Goal: Navigation & Orientation: Find specific page/section

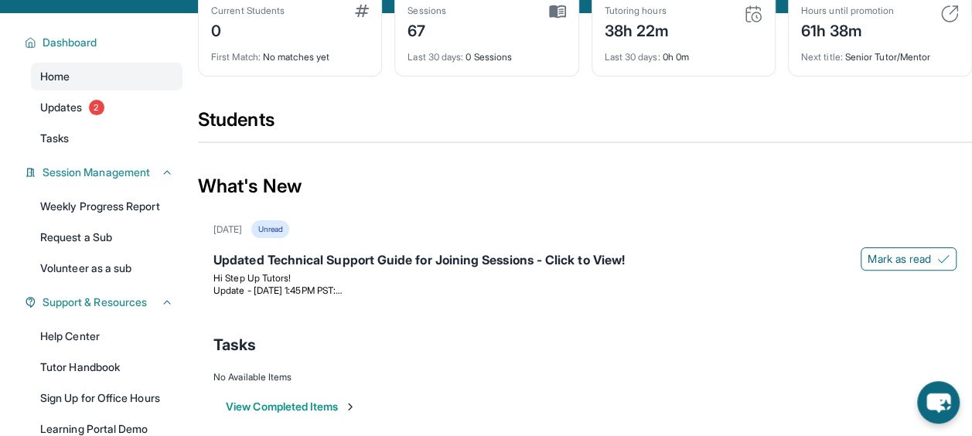
scroll to position [96, 0]
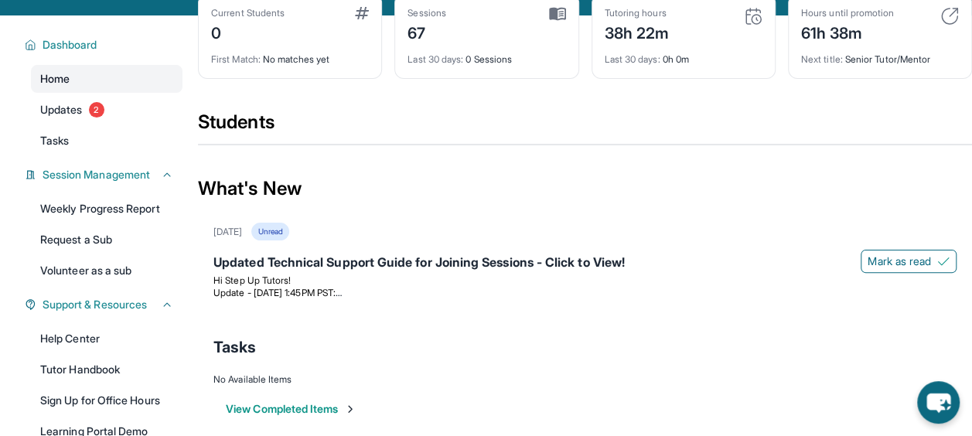
click at [84, 90] on link "Home" at bounding box center [107, 79] width 152 height 28
click at [80, 101] on link "Updates 2" at bounding box center [107, 110] width 152 height 28
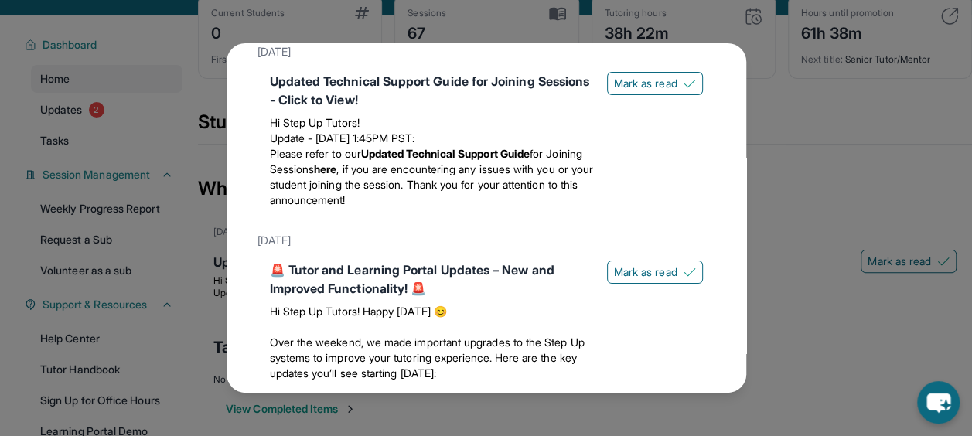
scroll to position [84, 0]
click at [634, 70] on div "Updated Technical Support Guide for Joining Sessions - Click to View! Hi Step U…" at bounding box center [487, 142] width 458 height 155
click at [626, 82] on span "Mark as read" at bounding box center [645, 82] width 63 height 15
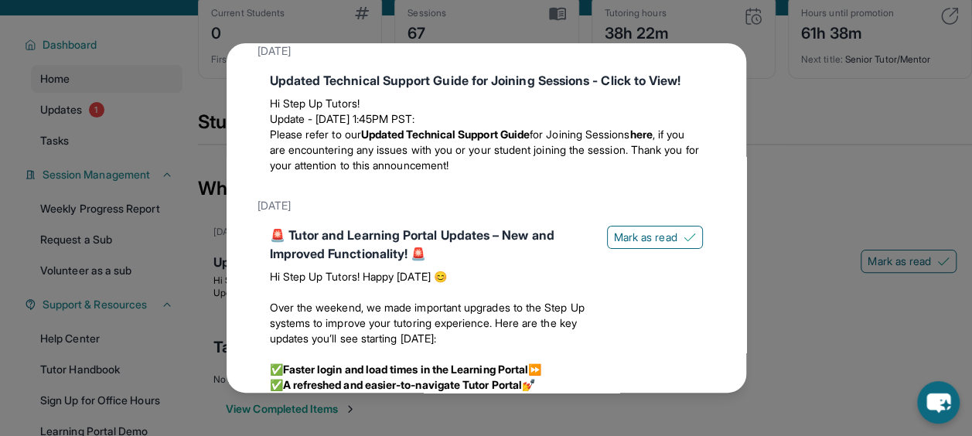
click at [626, 249] on button "Mark as read" at bounding box center [655, 237] width 96 height 23
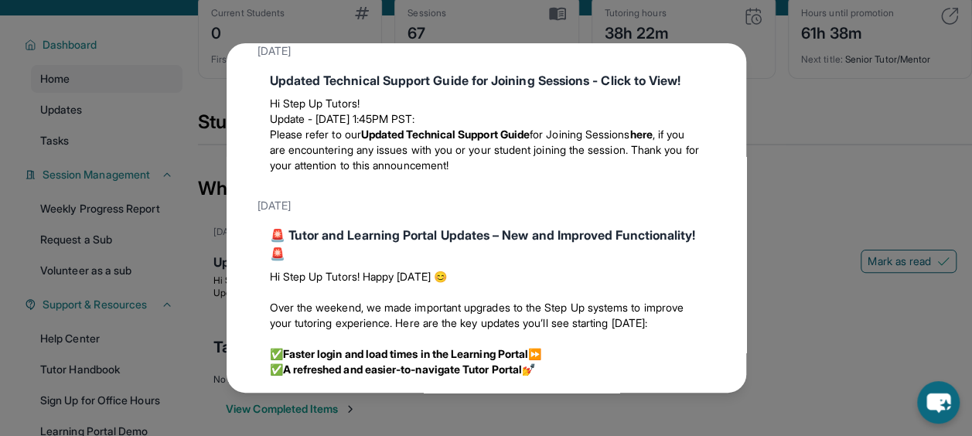
click at [807, 109] on div "Updates [DATE] Updated Technical Support Guide for Joining Sessions - Click to …" at bounding box center [486, 218] width 972 height 436
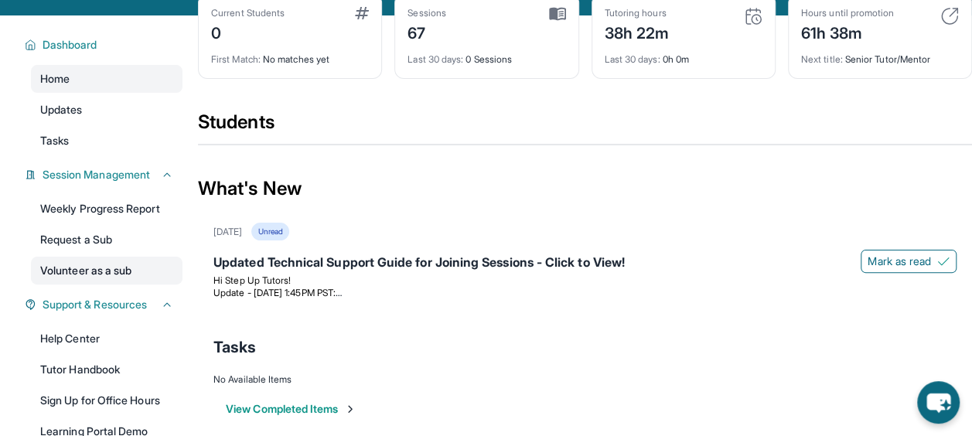
click at [95, 275] on link "Volunteer as a sub" at bounding box center [107, 271] width 152 height 28
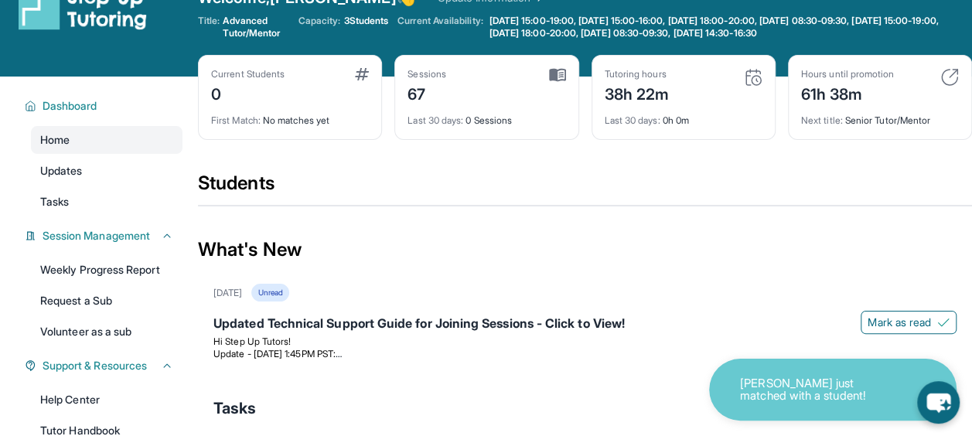
scroll to position [0, 0]
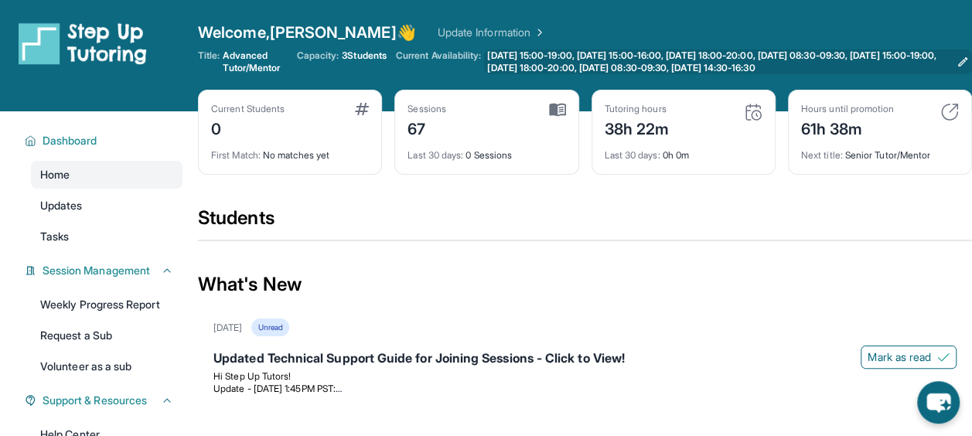
click at [962, 63] on icon at bounding box center [962, 61] width 9 height 9
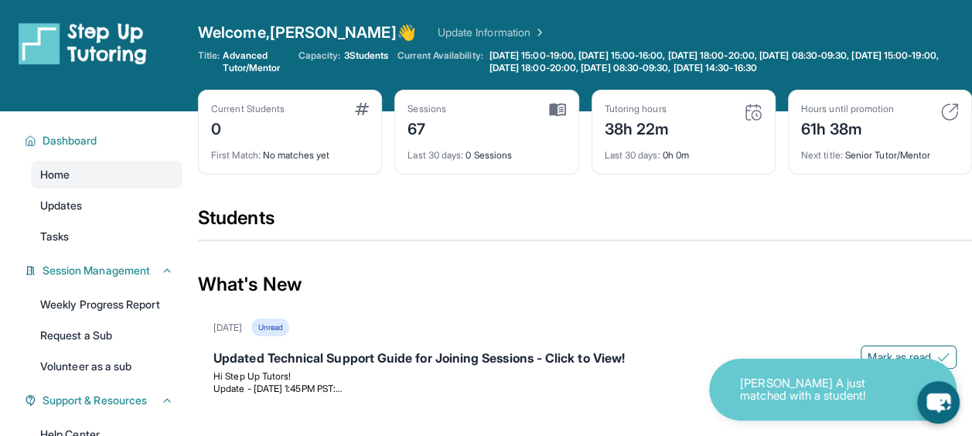
click at [363, 53] on span "3 Students" at bounding box center [365, 55] width 45 height 12
click at [336, 127] on div "Current Students 0" at bounding box center [290, 121] width 158 height 37
click at [357, 111] on img at bounding box center [362, 109] width 14 height 12
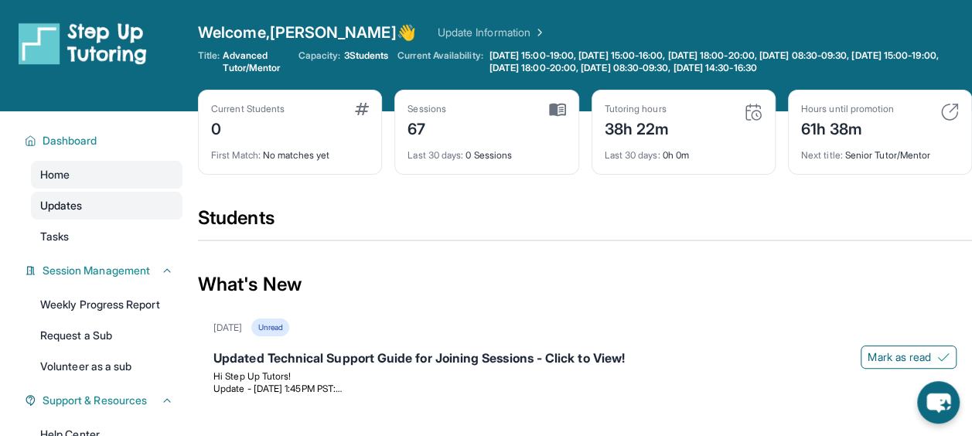
click at [105, 201] on link "Updates" at bounding box center [107, 206] width 152 height 28
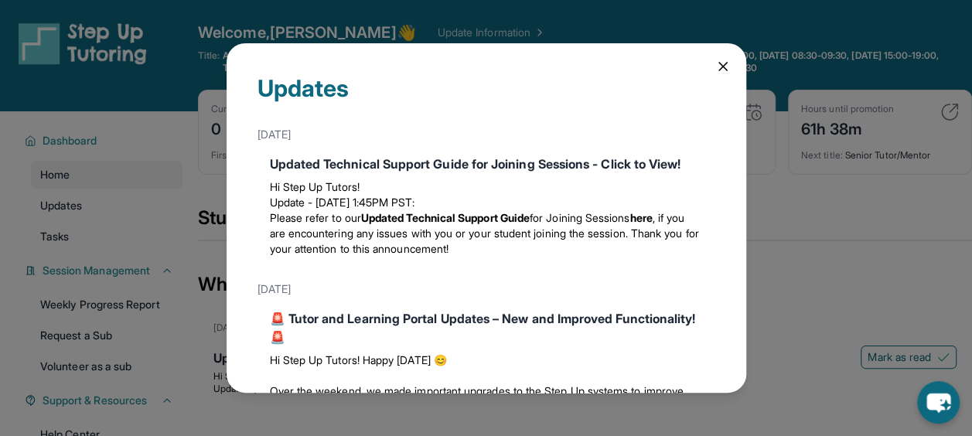
click at [101, 226] on div "Updates [DATE] Updated Technical Support Guide for Joining Sessions - Click to …" at bounding box center [486, 218] width 972 height 436
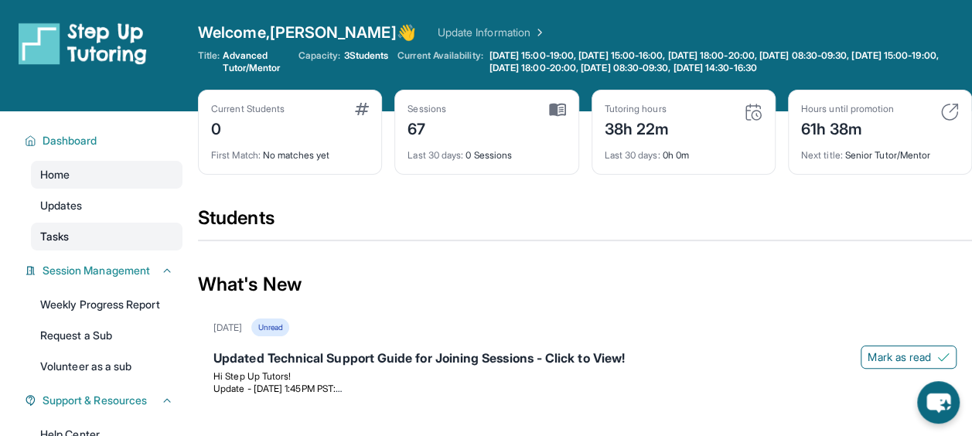
click at [63, 232] on span "Tasks" at bounding box center [54, 236] width 29 height 15
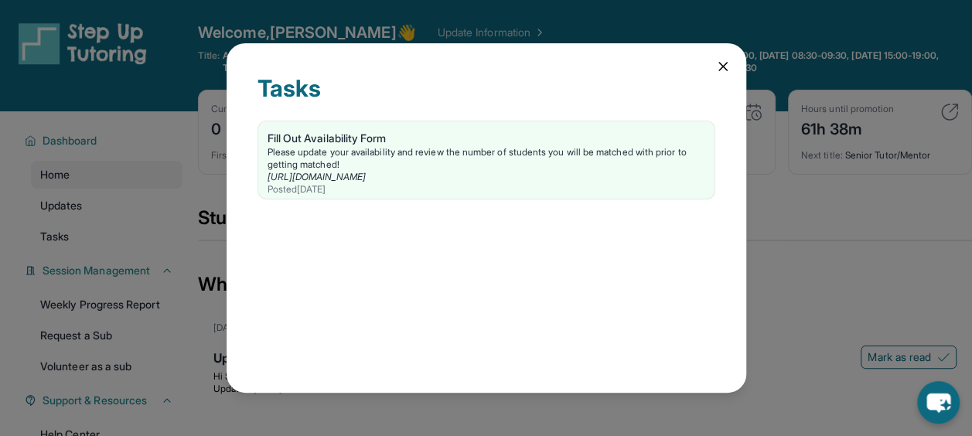
click at [719, 63] on icon at bounding box center [723, 67] width 8 height 8
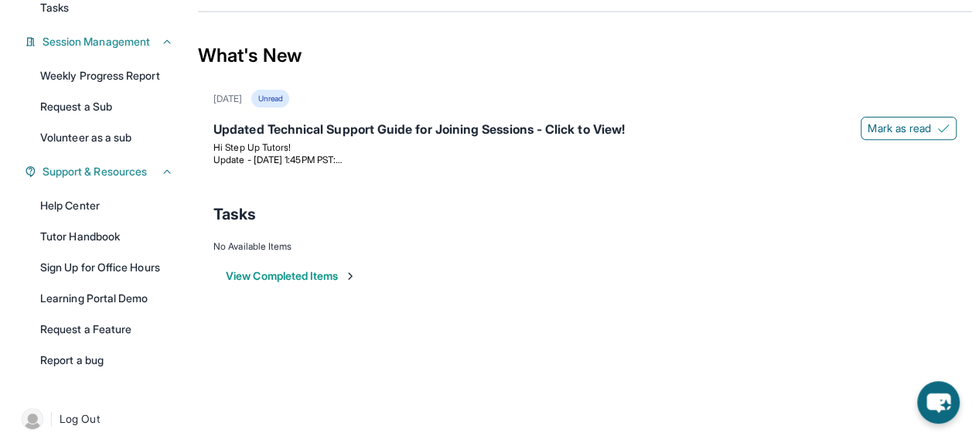
scroll to position [244, 0]
